Goal: Check status: Check status

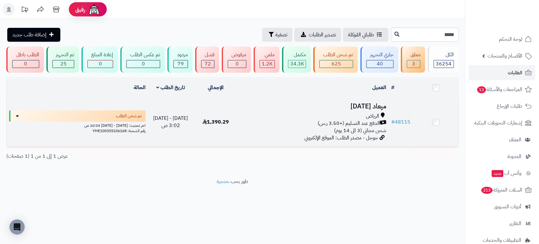
click at [363, 103] on h3 "ميعاد الجمعة" at bounding box center [313, 106] width 145 height 7
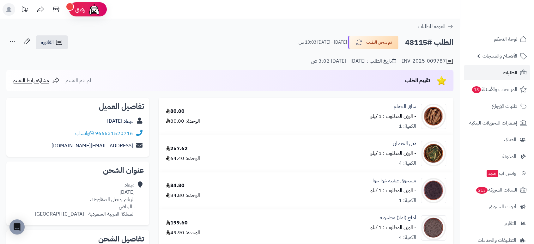
drag, startPoint x: 426, startPoint y: 43, endPoint x: 404, endPoint y: 43, distance: 21.5
click at [405, 43] on h2 "الطلب #48115" at bounding box center [429, 42] width 48 height 13
copy h2 "48115"
